Goal: Answer question/provide support: Share knowledge or assist other users

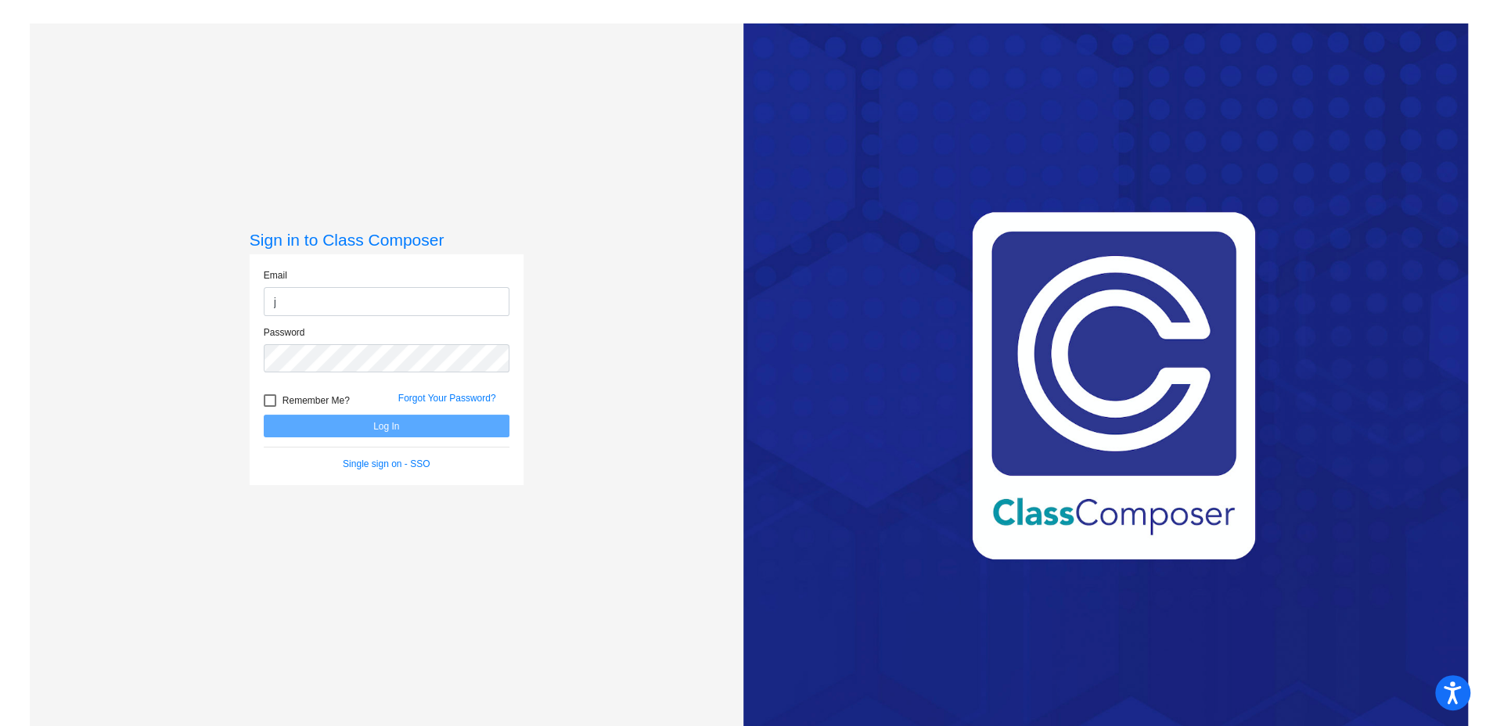
type input "[EMAIL_ADDRESS][DOMAIN_NAME]"
click at [390, 427] on button "Log In" at bounding box center [387, 426] width 246 height 23
click at [264, 415] on button "Log In" at bounding box center [387, 426] width 246 height 23
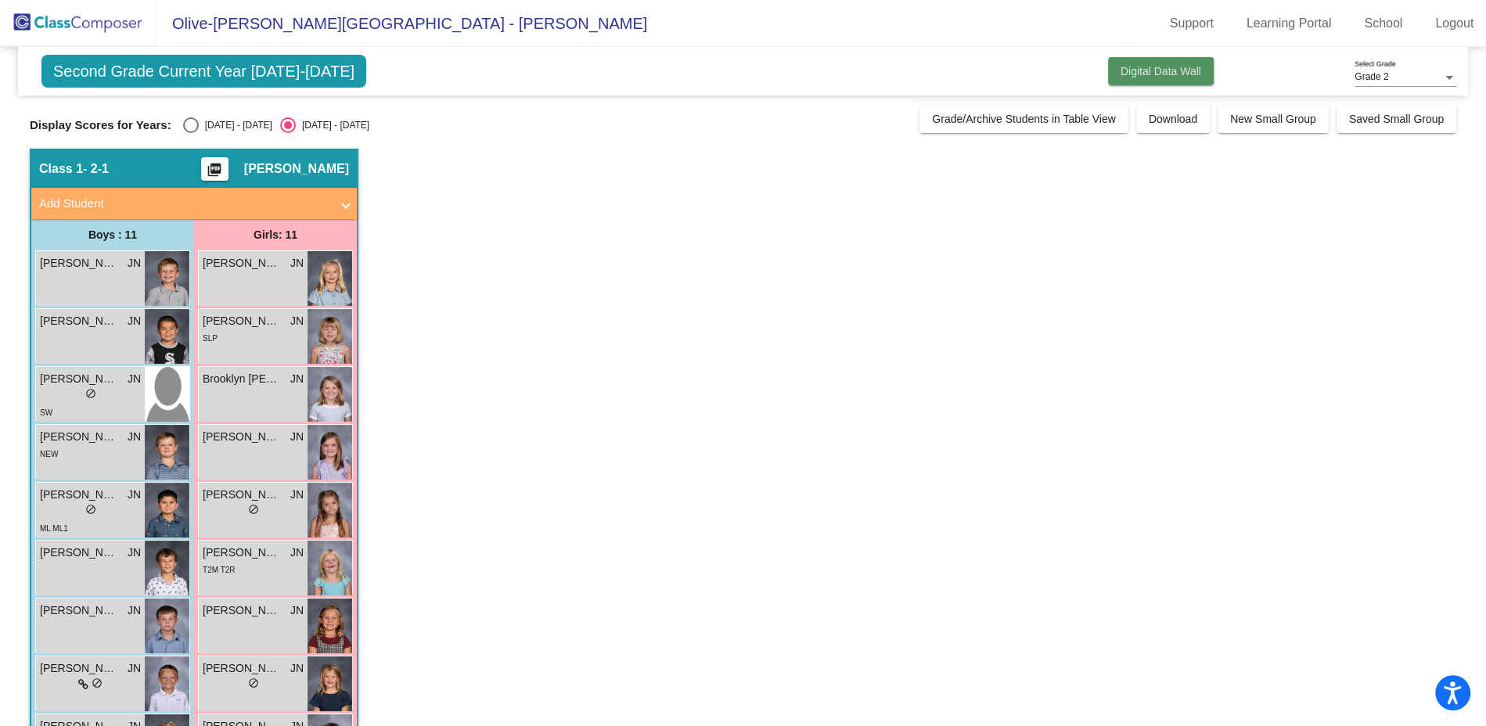
click at [1156, 68] on span "Digital Data Wall" at bounding box center [1161, 71] width 81 height 13
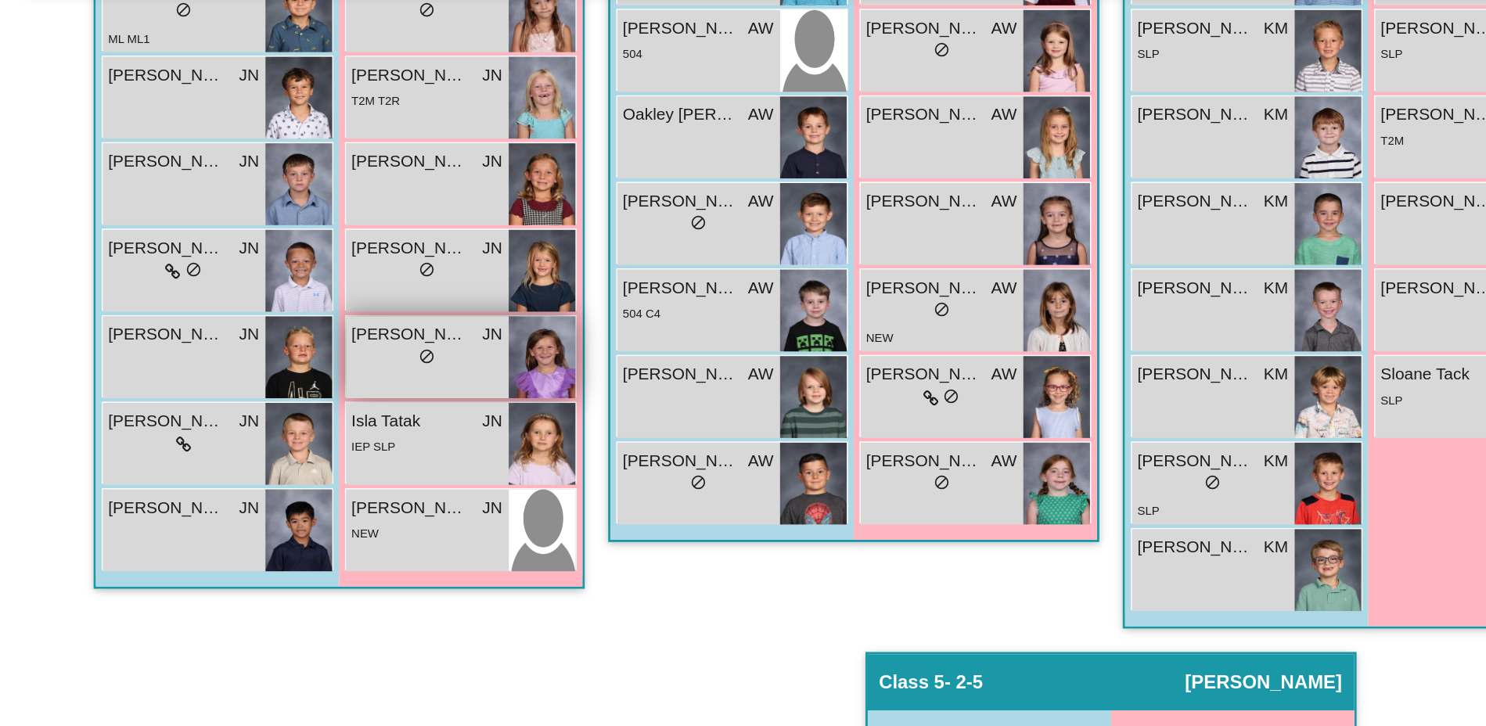
scroll to position [679, 0]
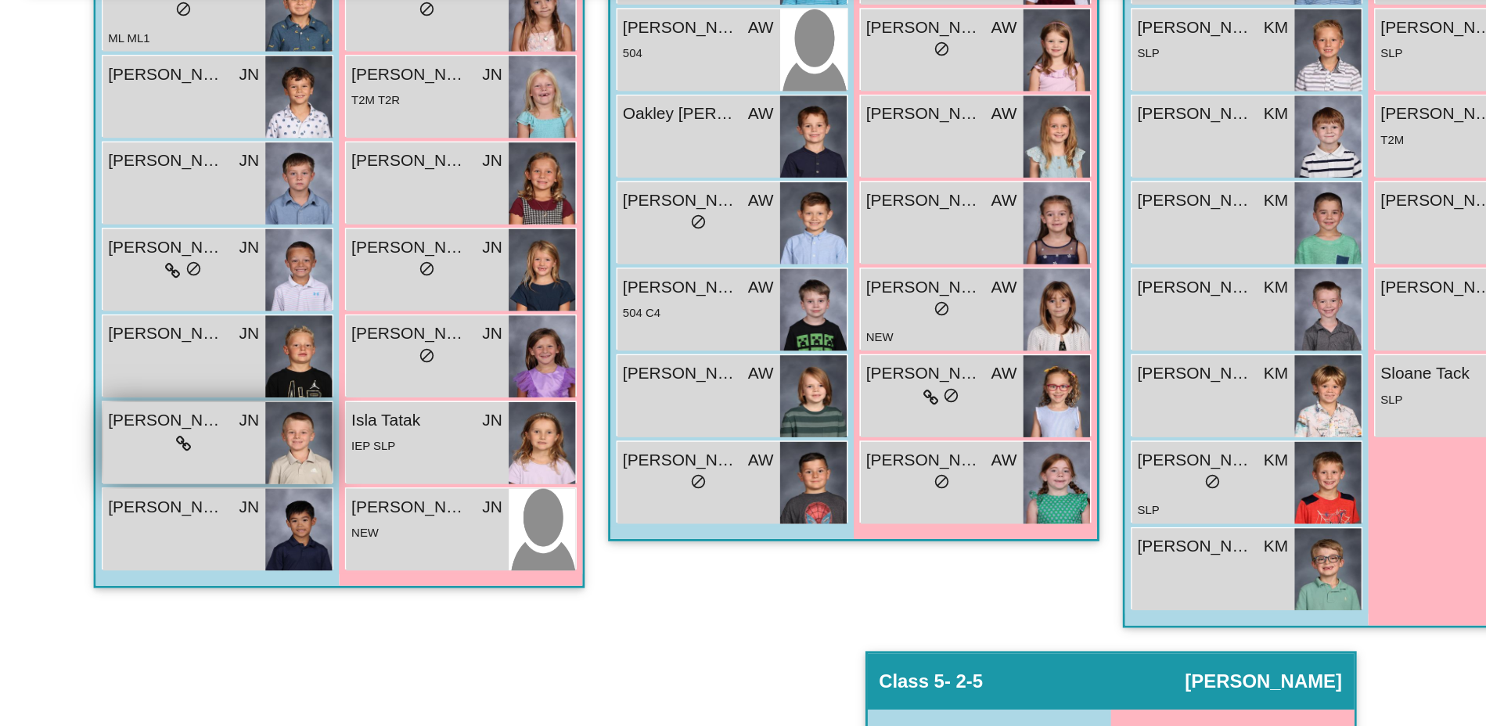
click at [110, 405] on div "[PERSON_NAME] JN lock do_not_disturb_alt" at bounding box center [123, 397] width 109 height 55
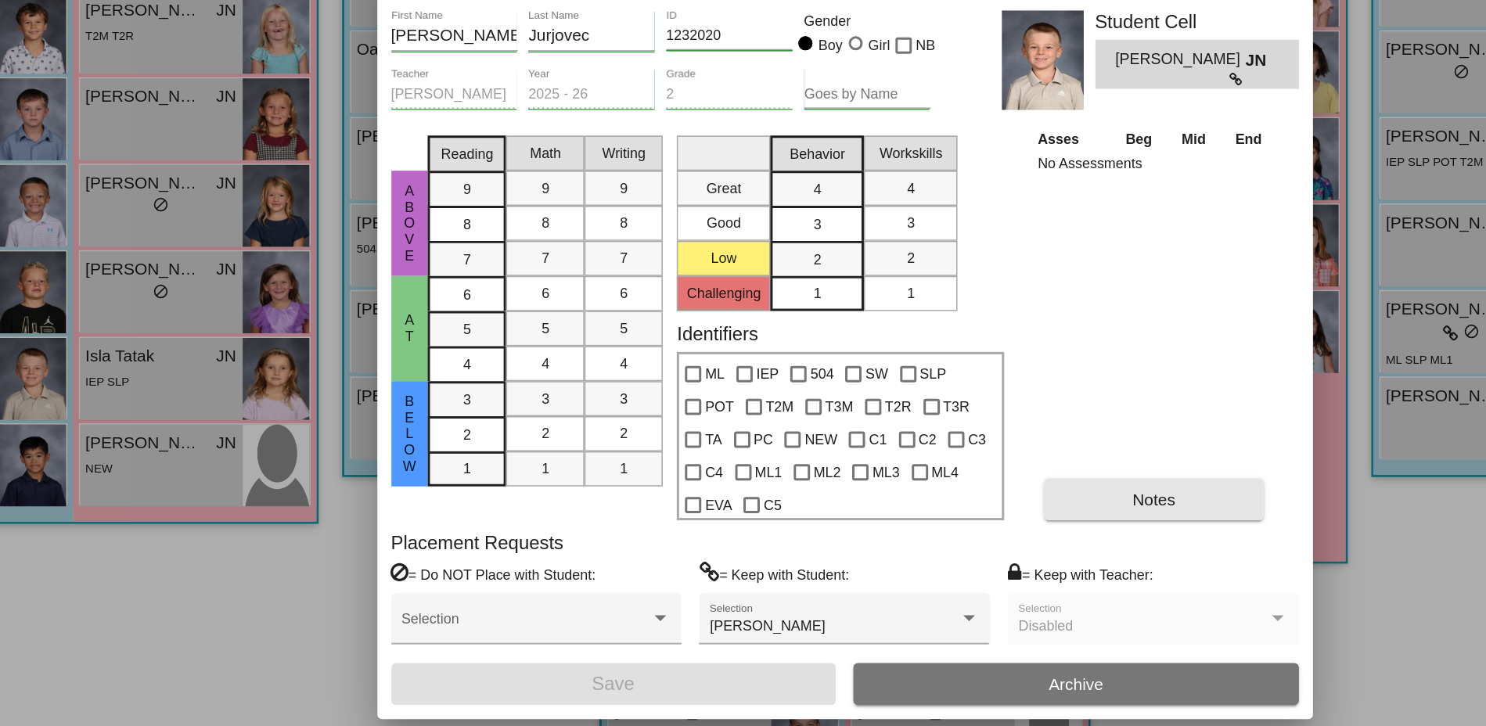
click at [957, 475] on span "Notes" at bounding box center [950, 478] width 29 height 13
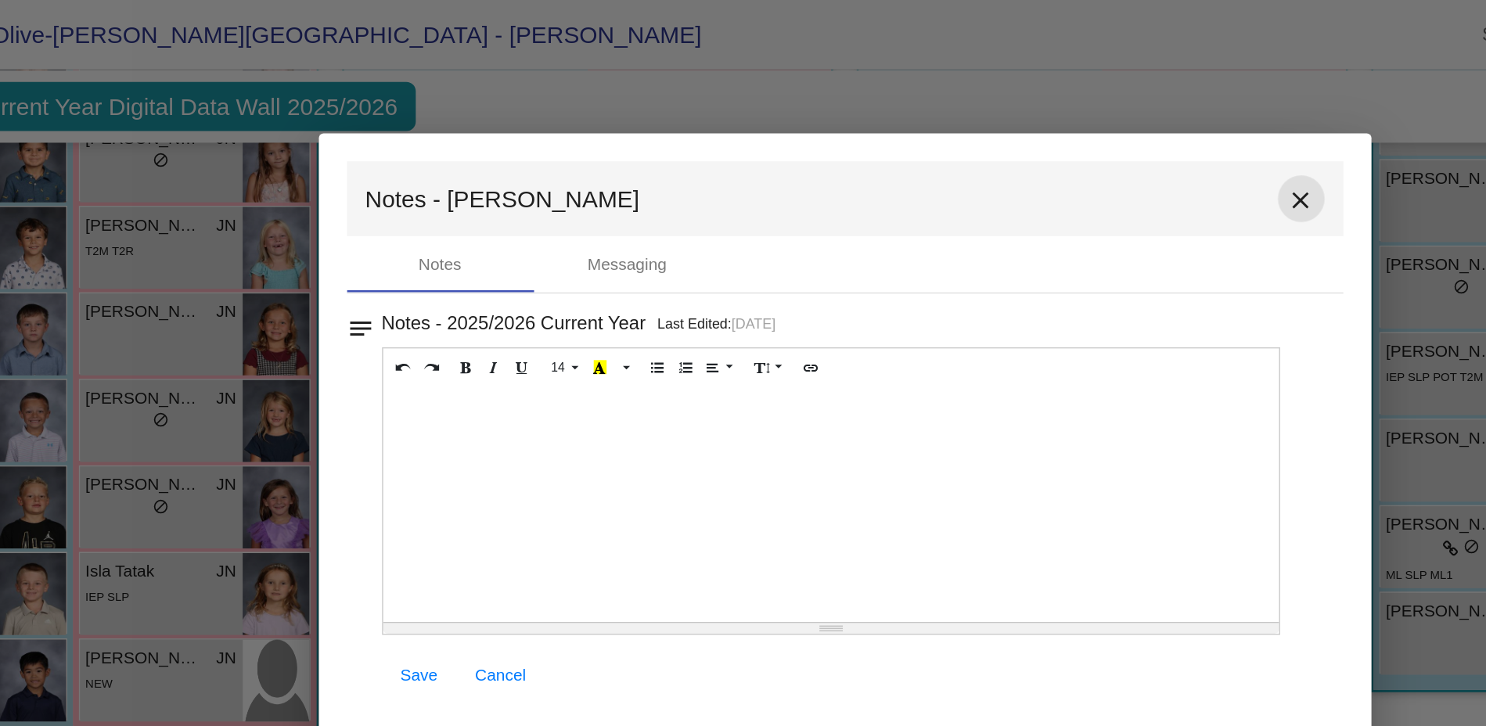
click at [1050, 135] on mat-icon "close" at bounding box center [1048, 133] width 19 height 19
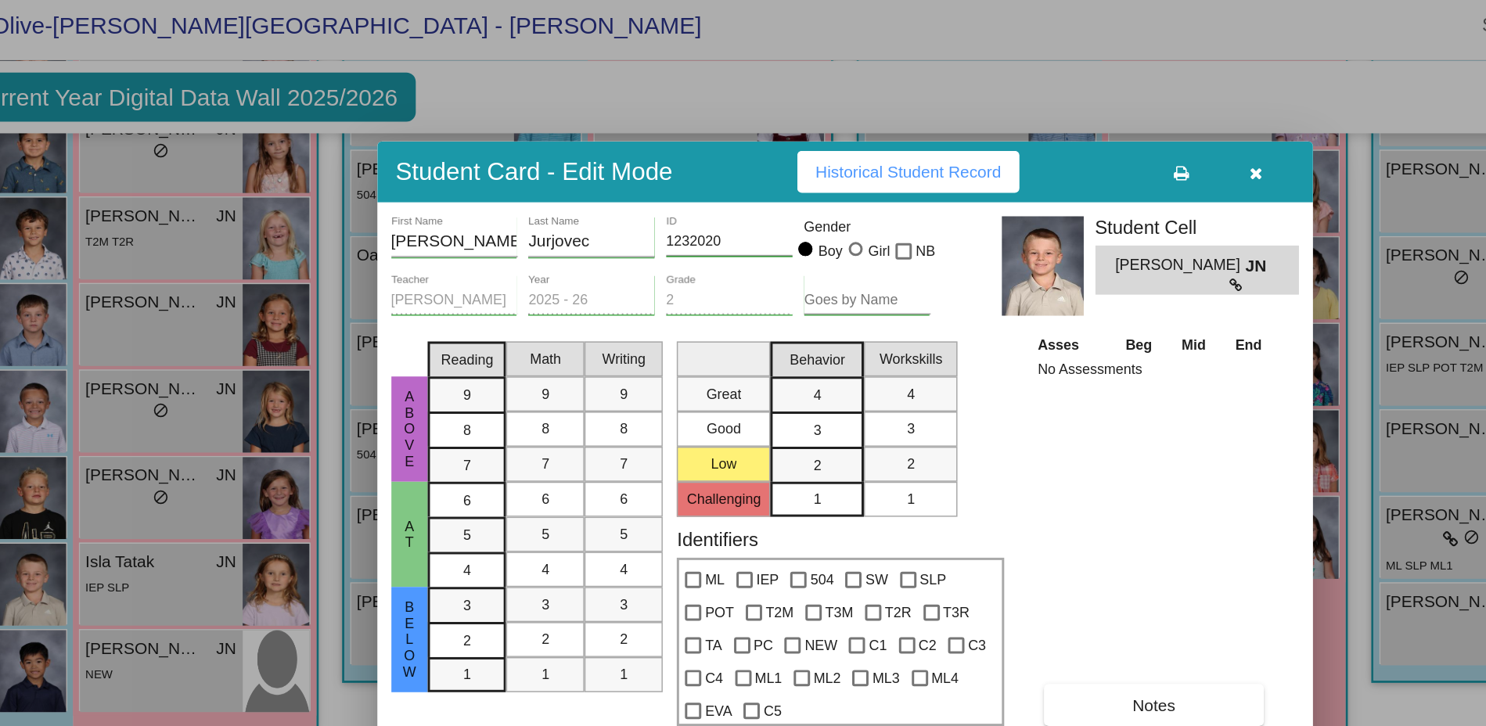
click at [1018, 120] on icon "button" at bounding box center [1018, 122] width 9 height 11
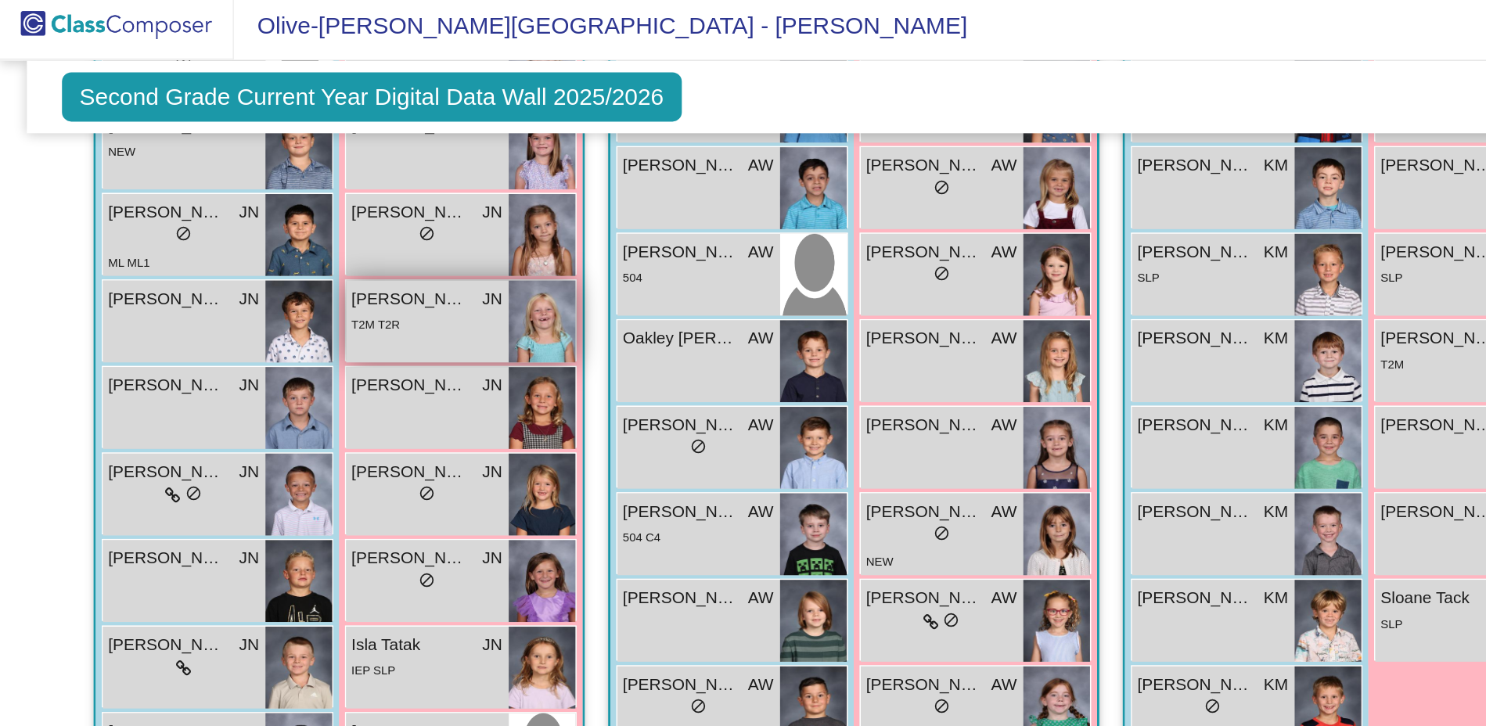
scroll to position [624, 0]
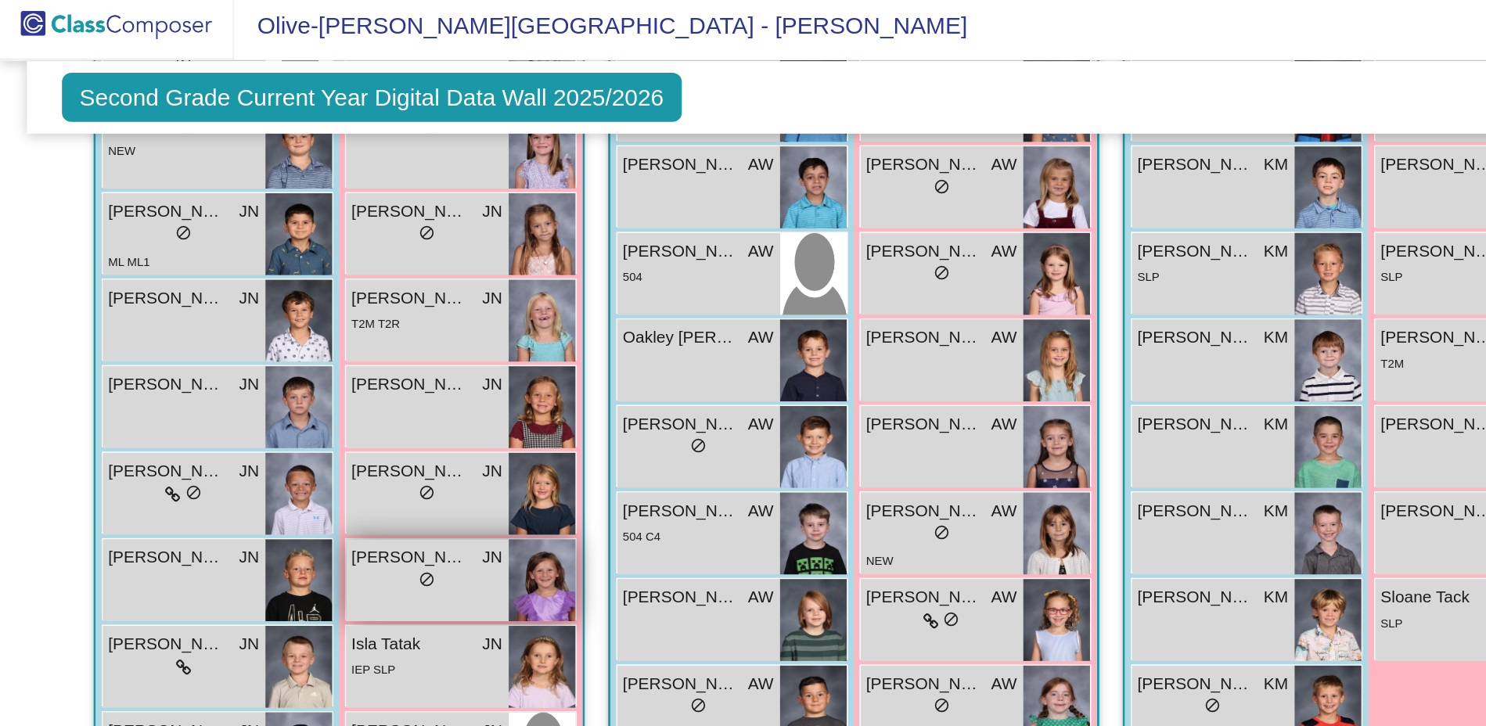
click at [283, 390] on span "do_not_disturb_alt" at bounding box center [285, 393] width 11 height 11
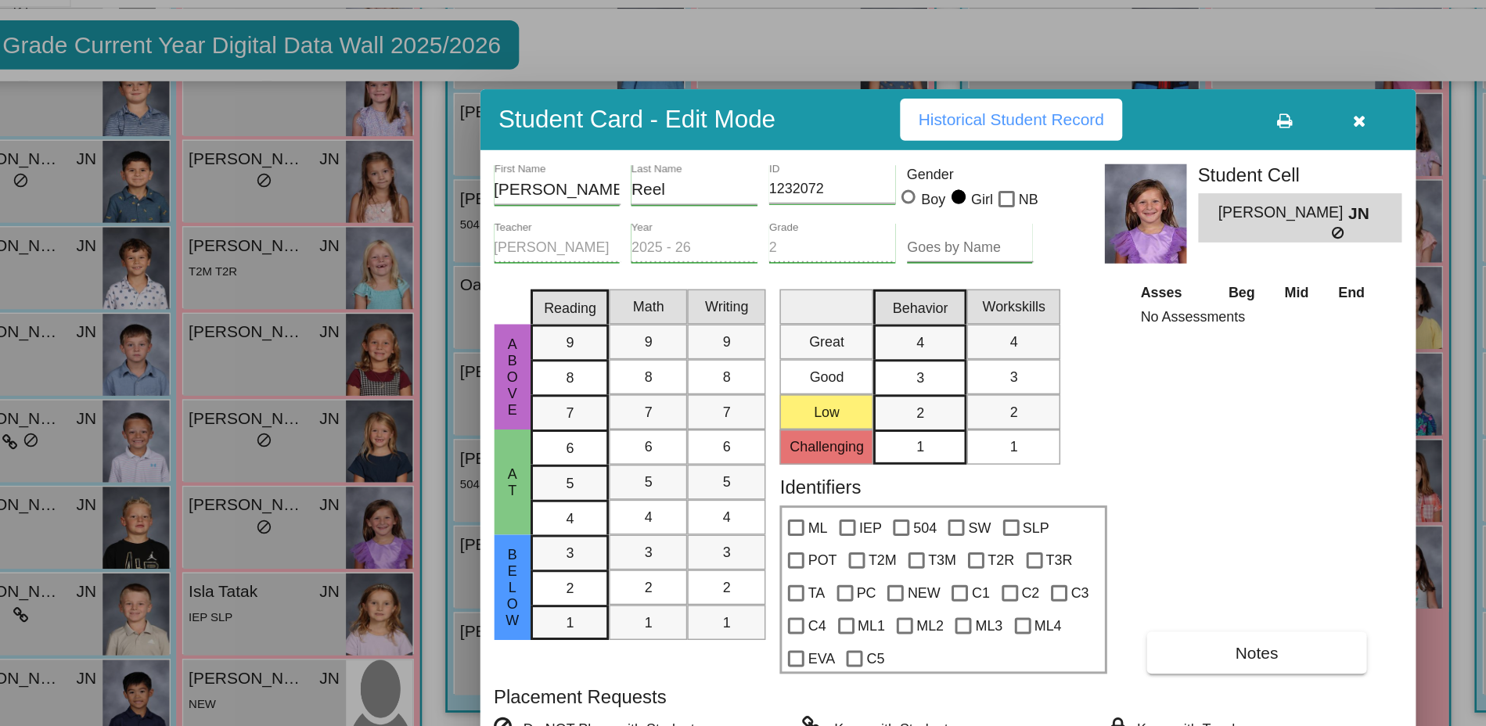
click at [1014, 121] on icon "button" at bounding box center [1018, 122] width 9 height 11
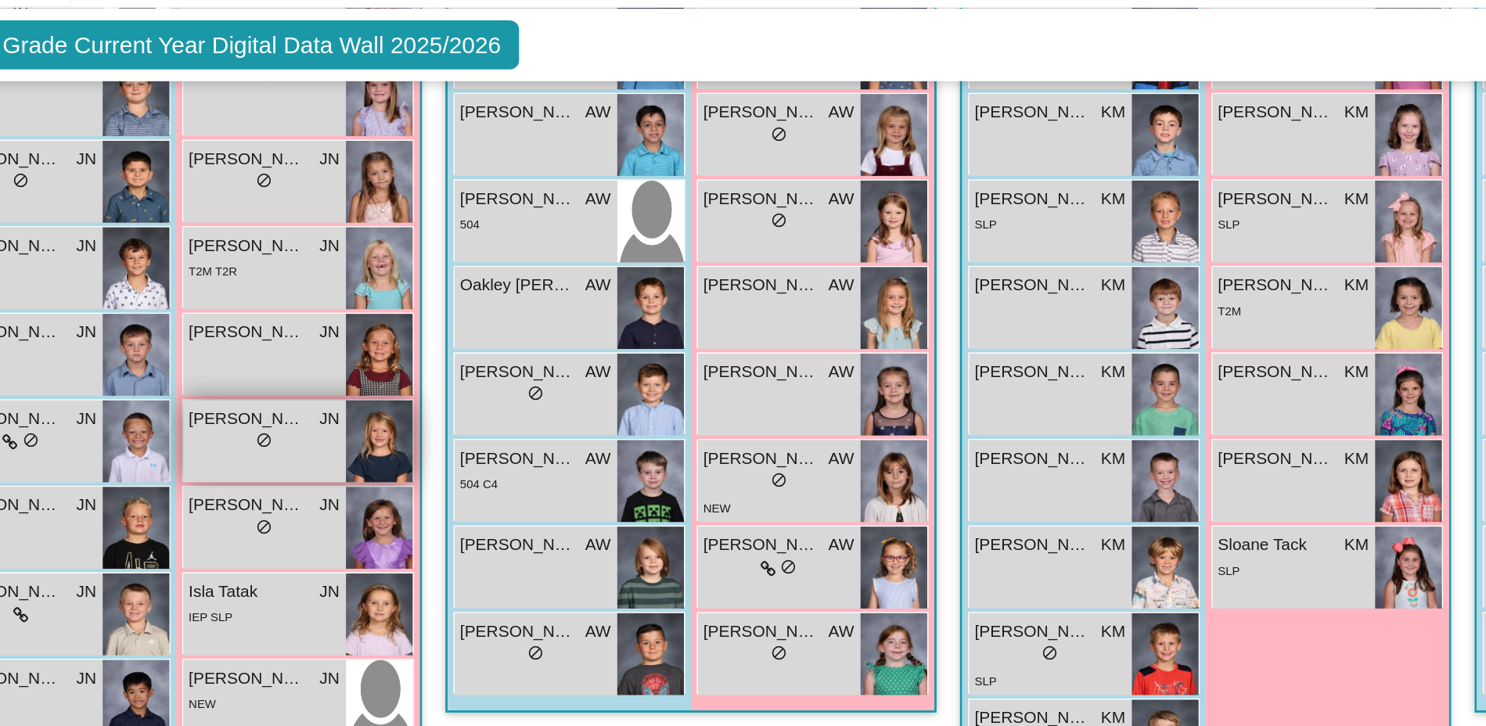
scroll to position [629, 0]
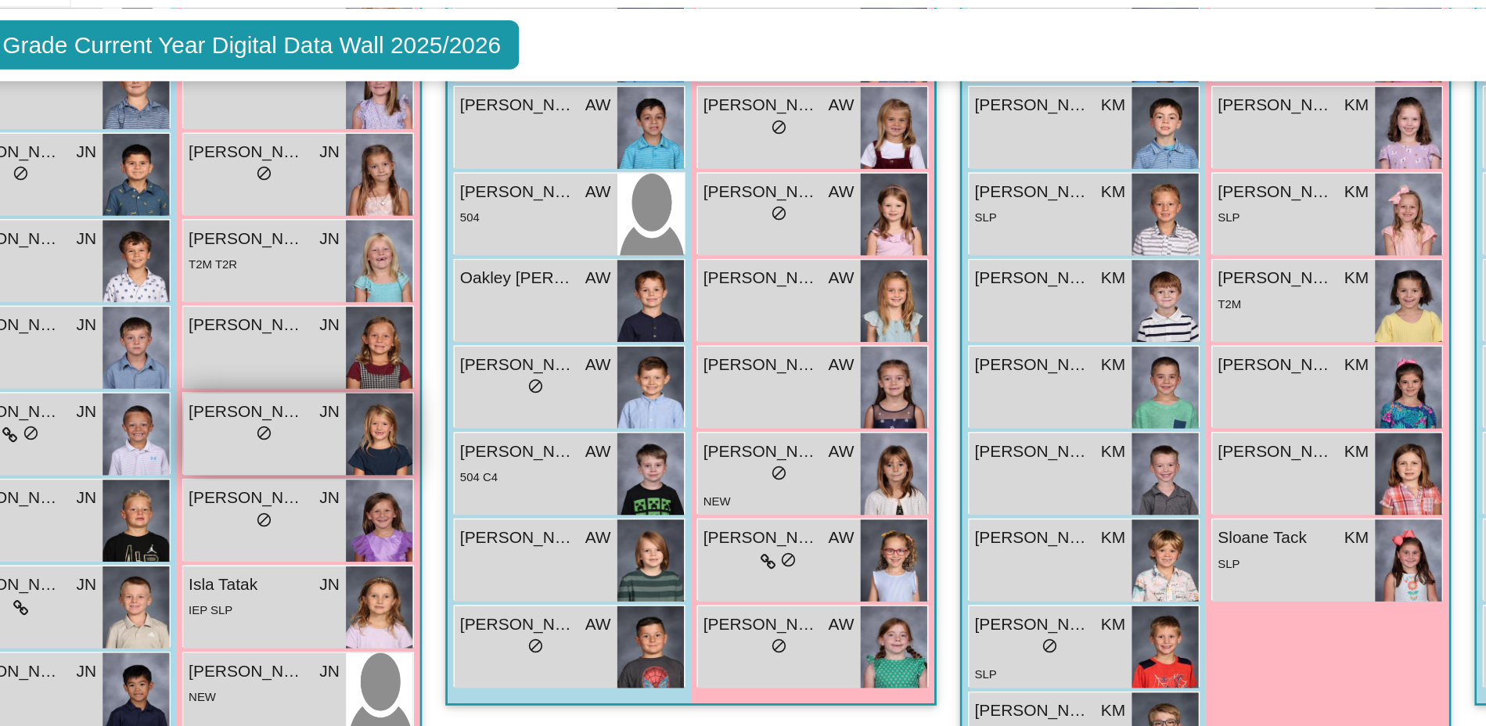
click at [306, 333] on div "lock do_not_disturb_alt" at bounding box center [286, 333] width 101 height 16
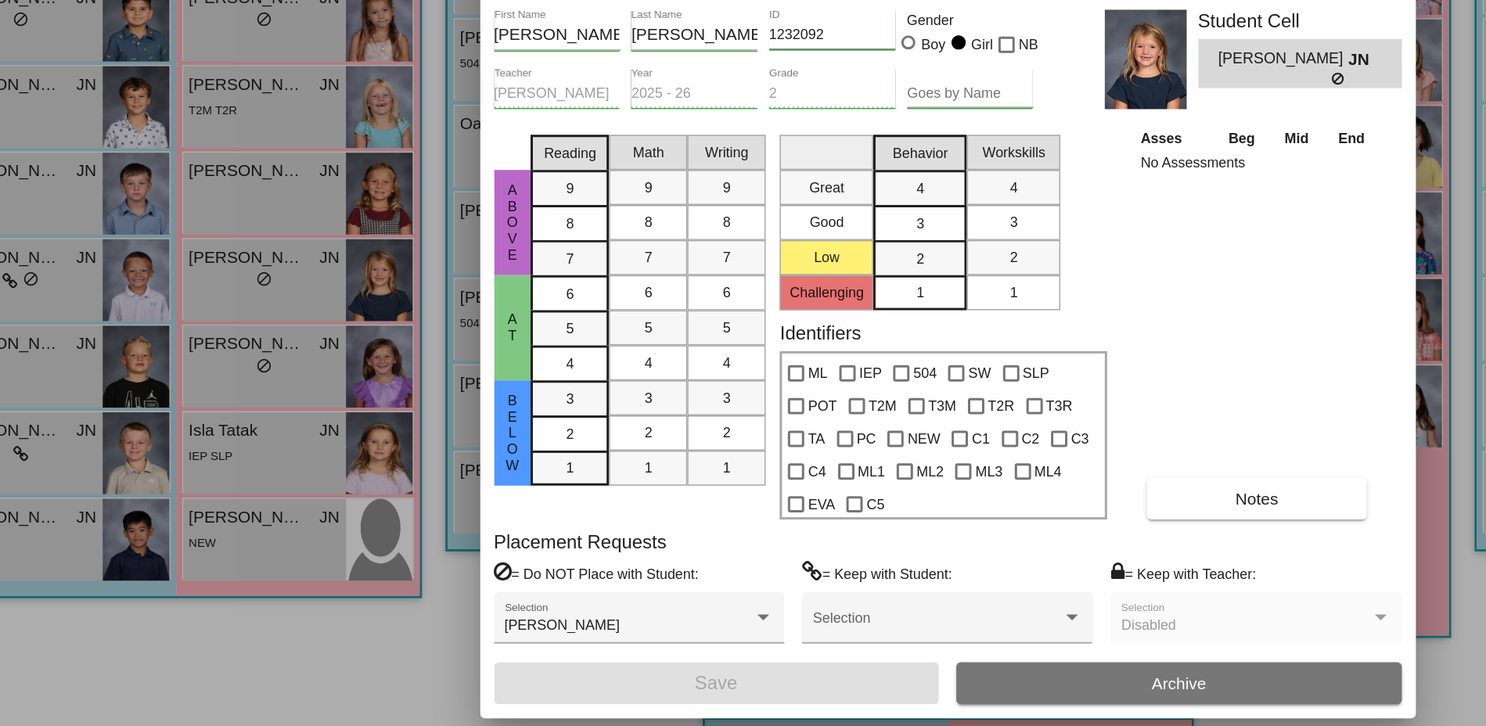
click at [950, 477] on span "Notes" at bounding box center [950, 478] width 29 height 13
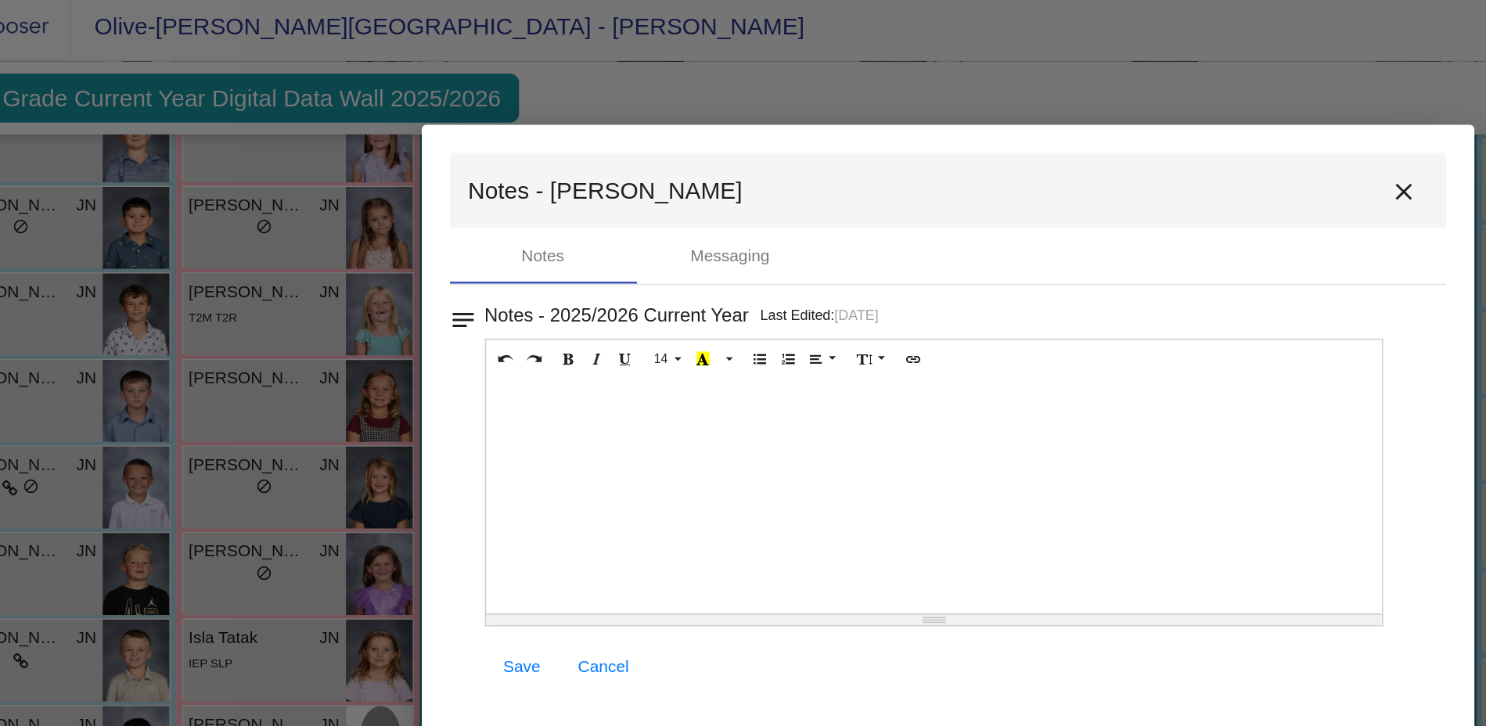
click at [1047, 134] on mat-icon "close" at bounding box center [1048, 133] width 19 height 19
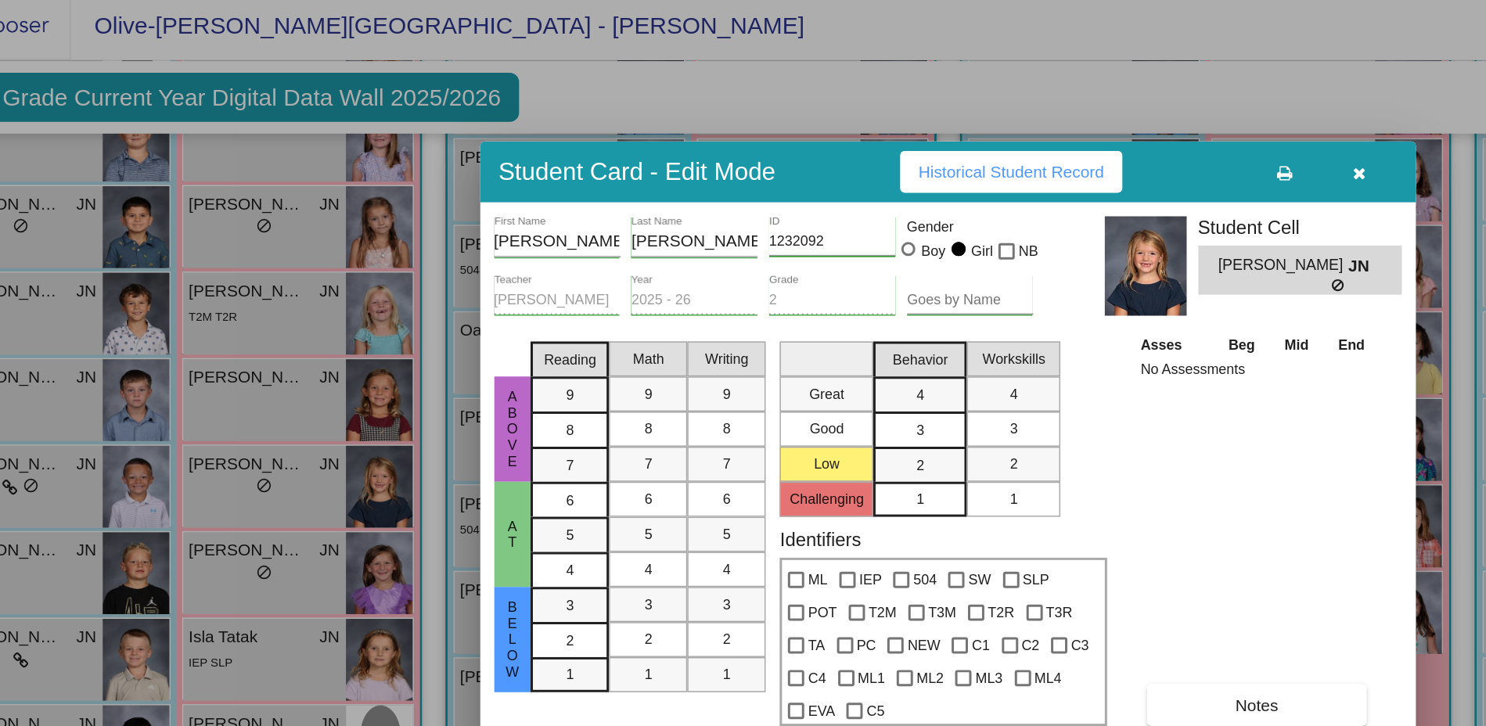
click at [1016, 122] on icon "button" at bounding box center [1018, 122] width 9 height 11
